Goal: Find specific page/section: Find specific page/section

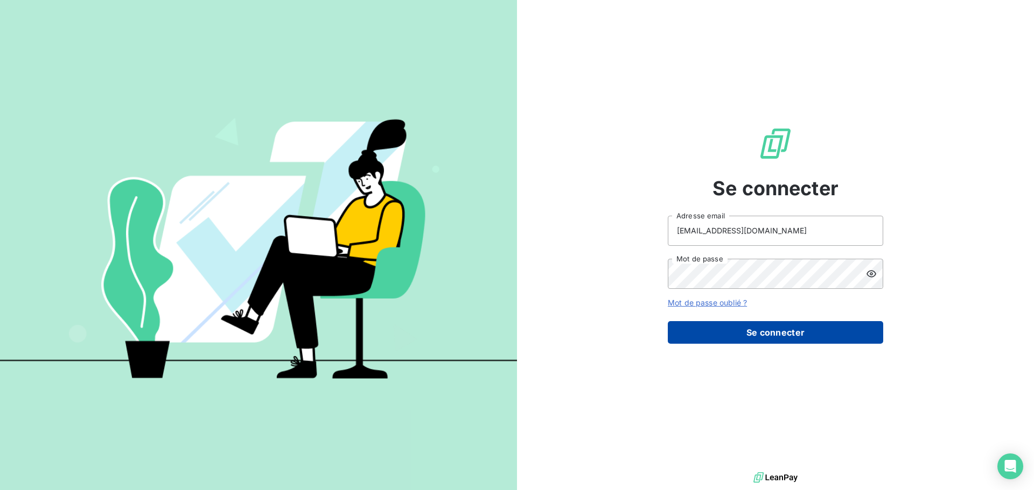
click at [733, 338] on button "Se connecter" at bounding box center [775, 332] width 215 height 23
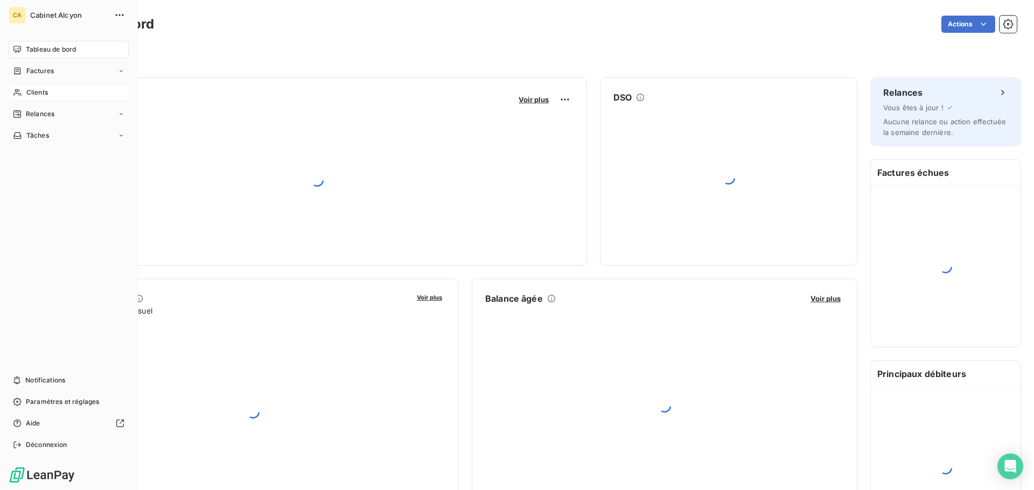
click at [20, 92] on icon at bounding box center [17, 92] width 9 height 9
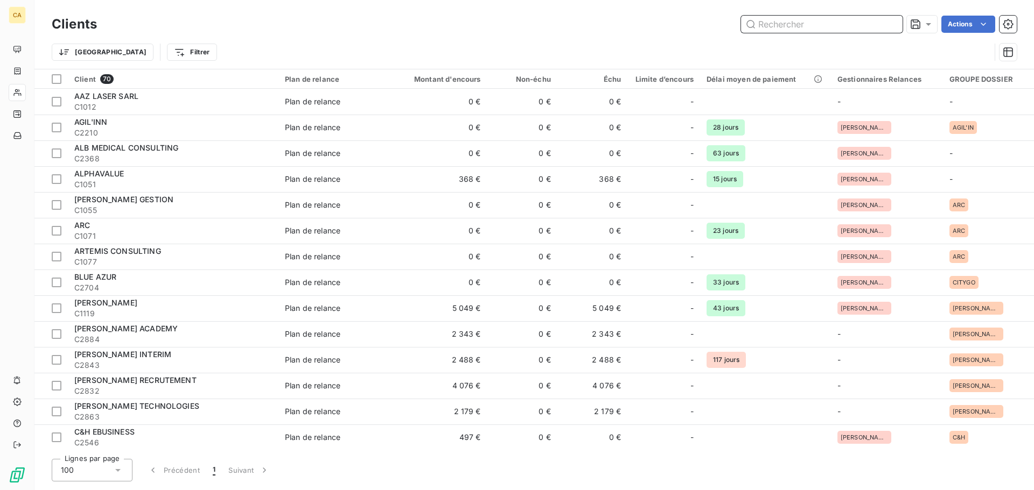
click at [802, 28] on input "text" at bounding box center [822, 24] width 162 height 17
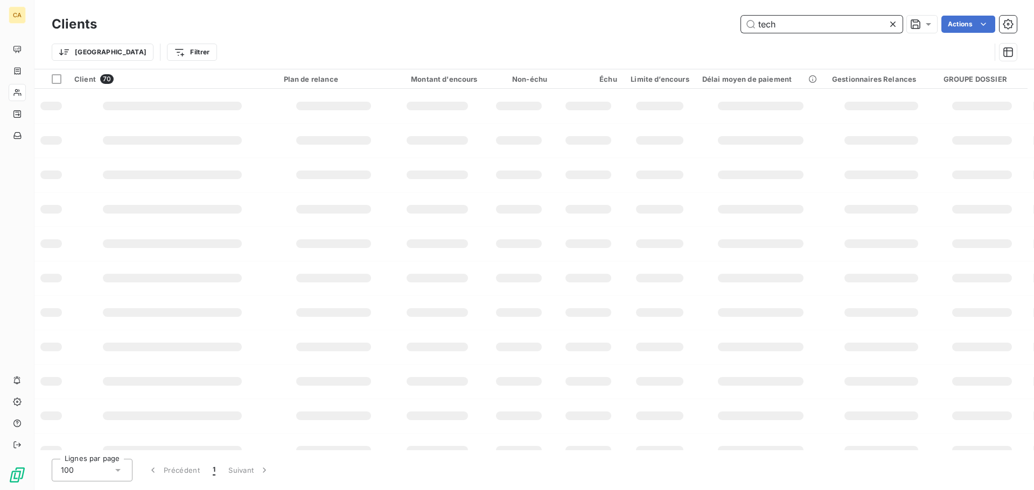
type input "tech"
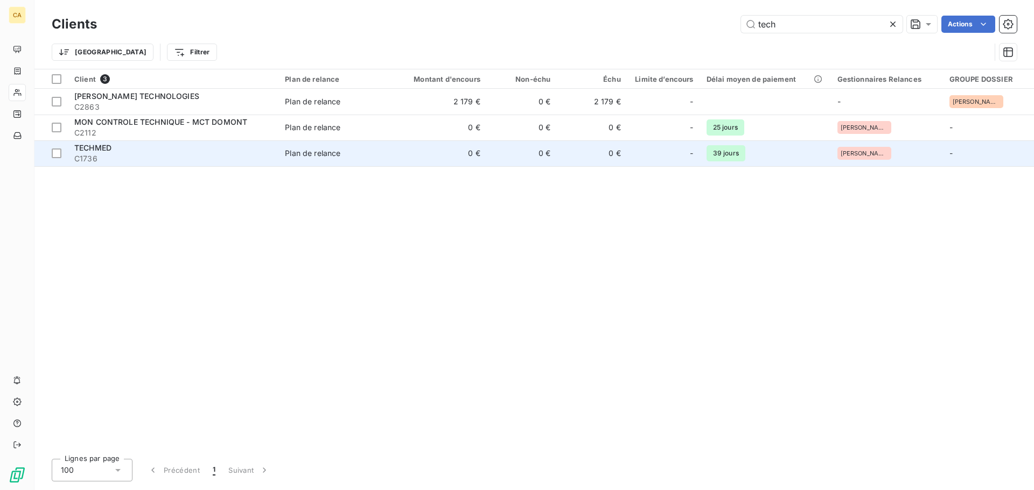
click at [101, 148] on span "TECHMED" at bounding box center [92, 147] width 37 height 9
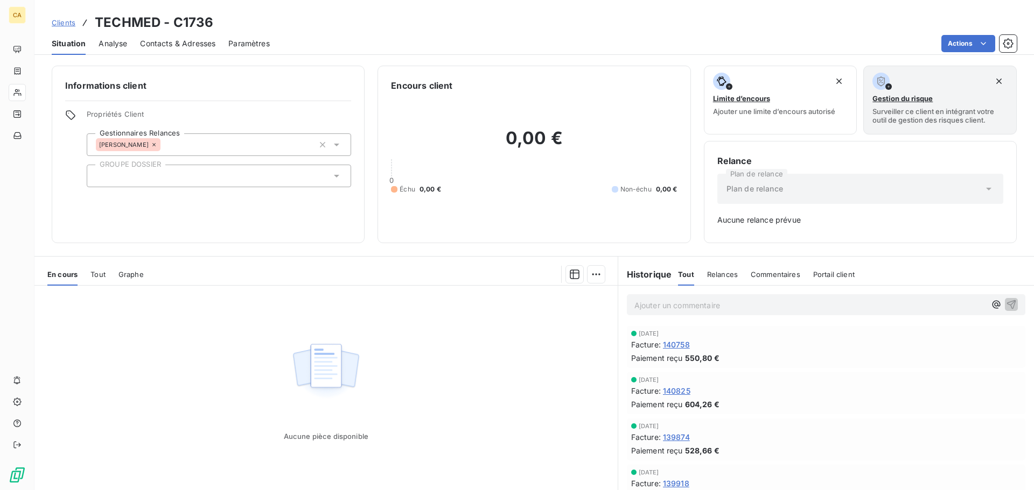
click at [680, 394] on span "140825" at bounding box center [676, 390] width 27 height 11
